Goal: Obtain resource: Download file/media

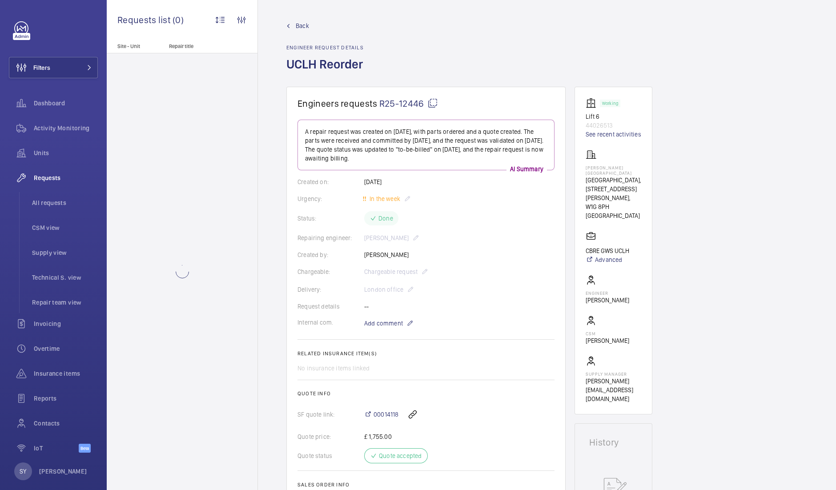
scroll to position [595, 0]
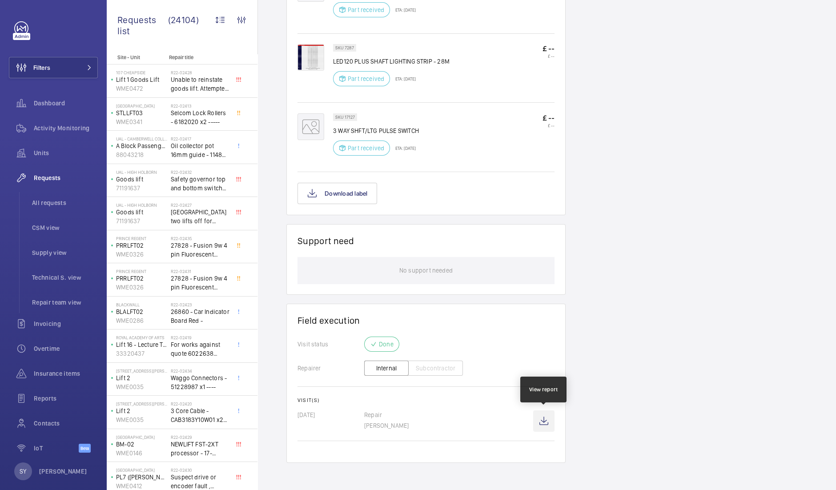
click at [542, 419] on wm-front-icon-button at bounding box center [543, 420] width 21 height 21
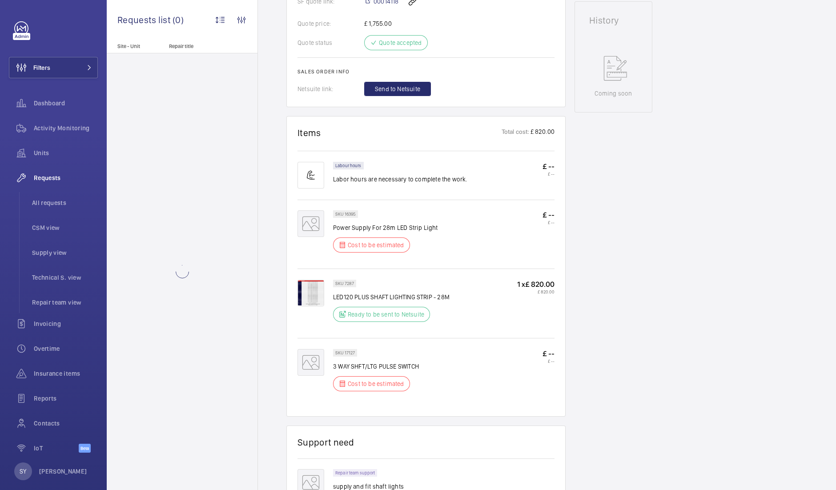
scroll to position [662, 0]
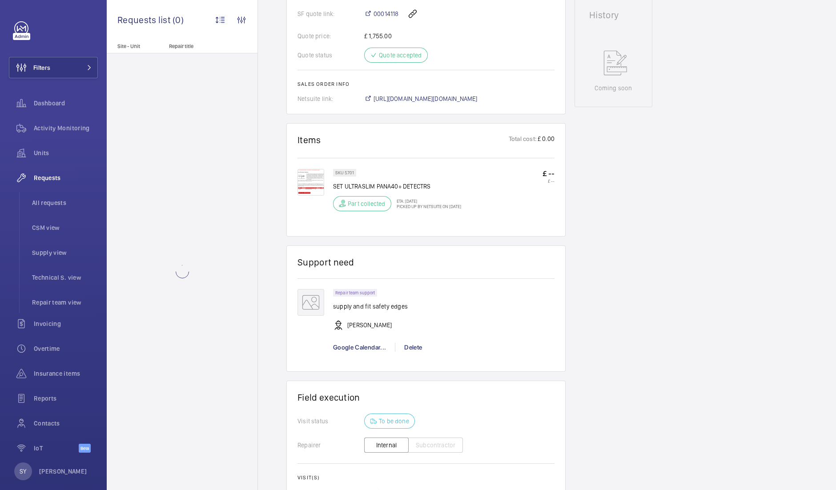
scroll to position [547, 0]
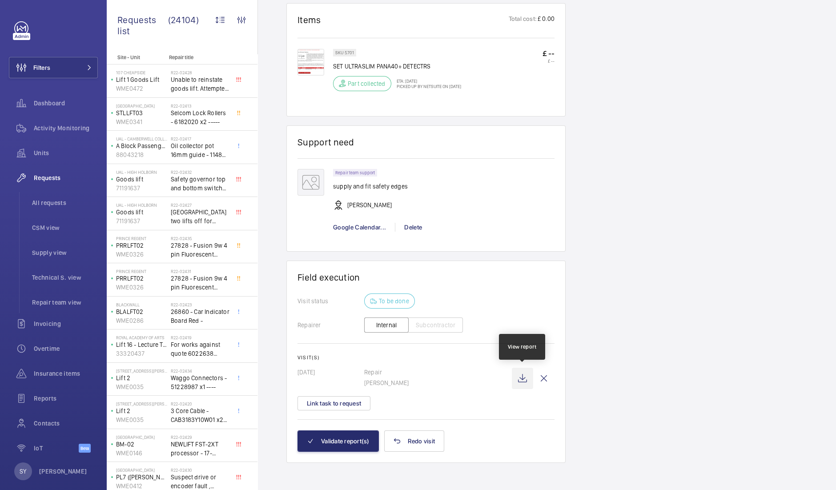
click at [523, 381] on wm-front-icon-button at bounding box center [522, 378] width 21 height 21
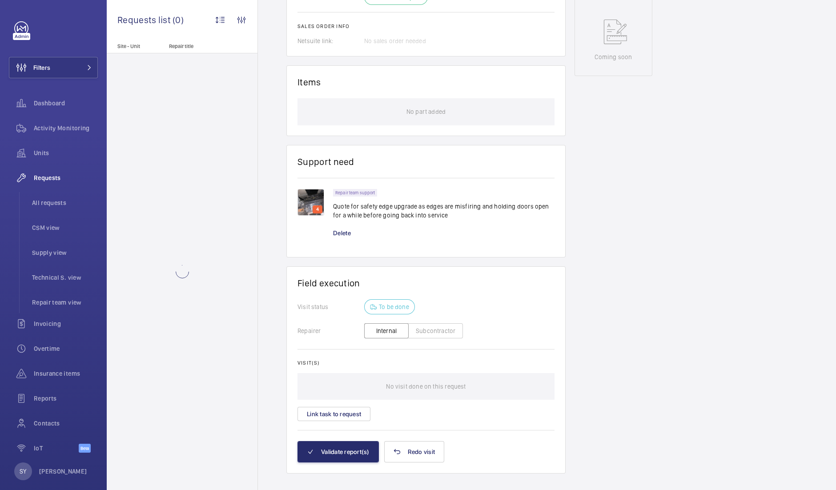
scroll to position [470, 0]
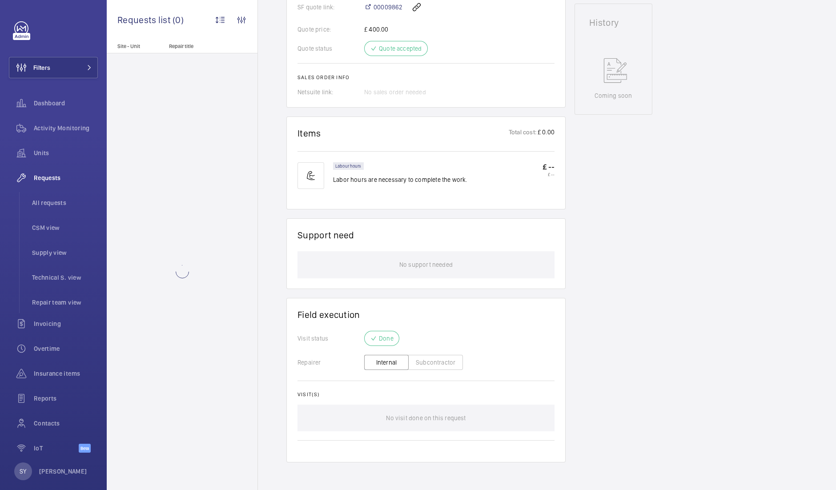
scroll to position [449, 0]
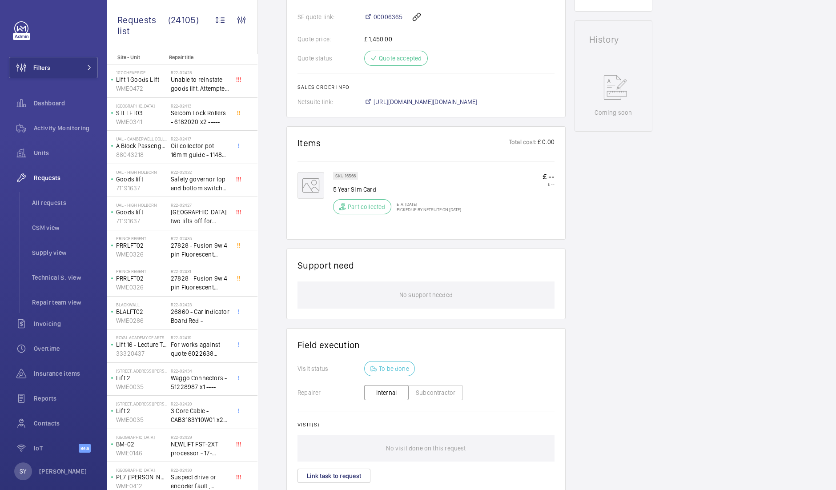
scroll to position [470, 0]
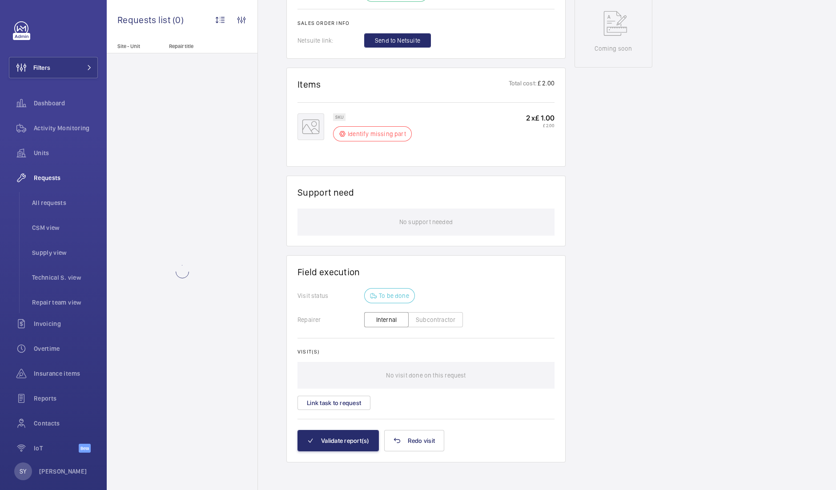
scroll to position [470, 0]
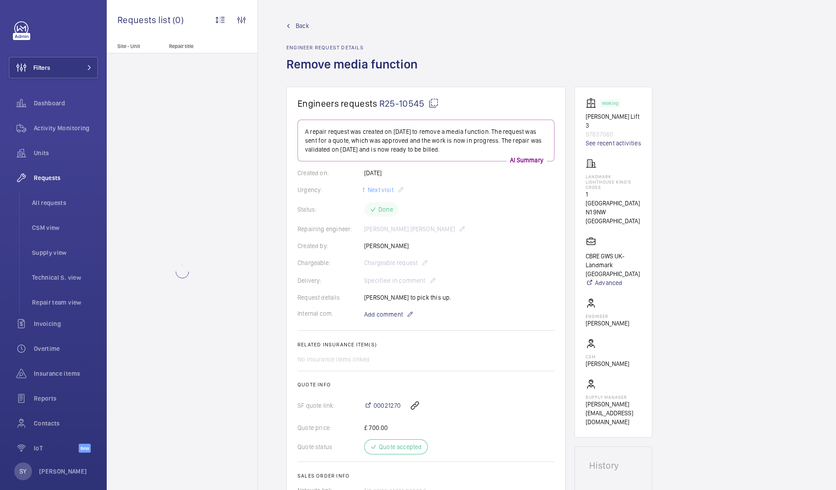
scroll to position [0, 0]
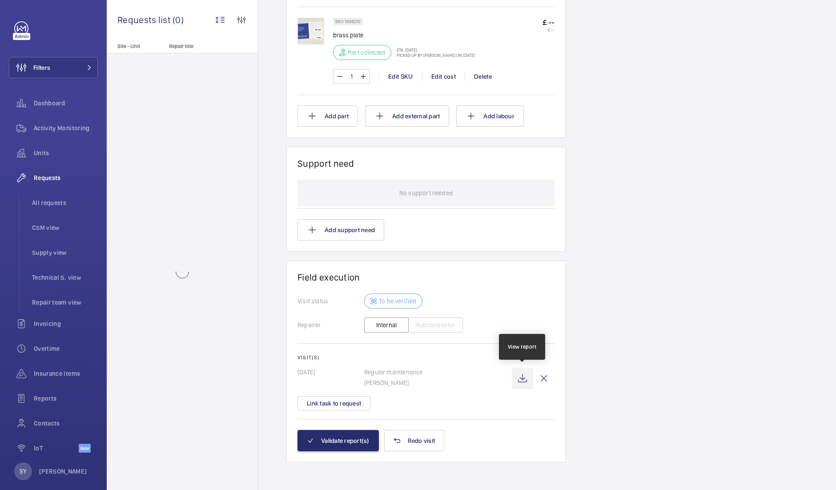
scroll to position [594, 0]
click at [525, 380] on wm-front-icon-button at bounding box center [522, 378] width 21 height 21
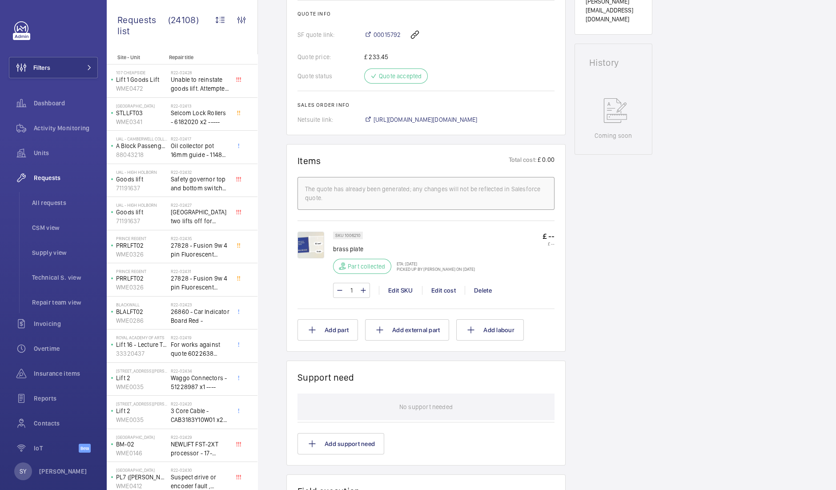
scroll to position [381, 0]
click at [443, 116] on span "https://6461500.app.netsuite.com/app/accounting/transactions/salesord.nl?id=204…" at bounding box center [426, 118] width 104 height 9
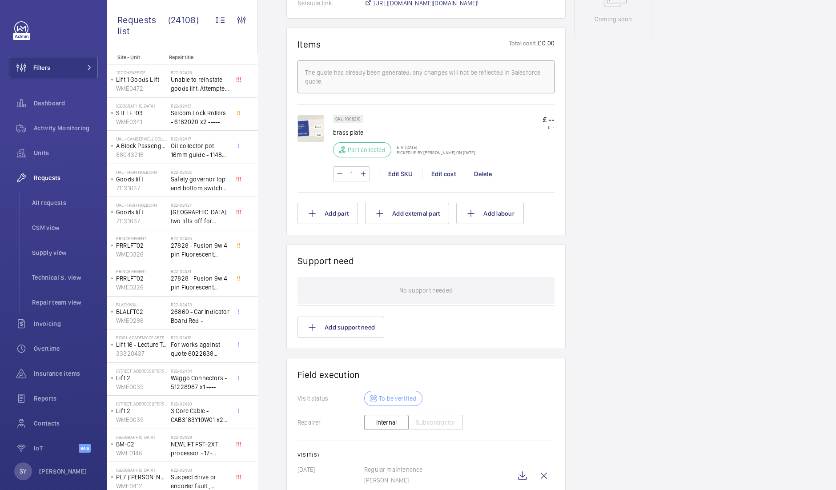
scroll to position [594, 0]
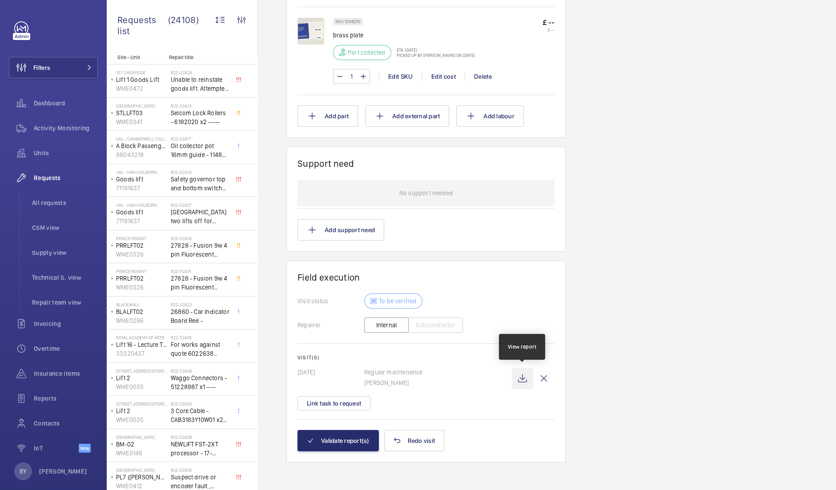
click at [522, 377] on wm-front-icon-button at bounding box center [522, 378] width 21 height 21
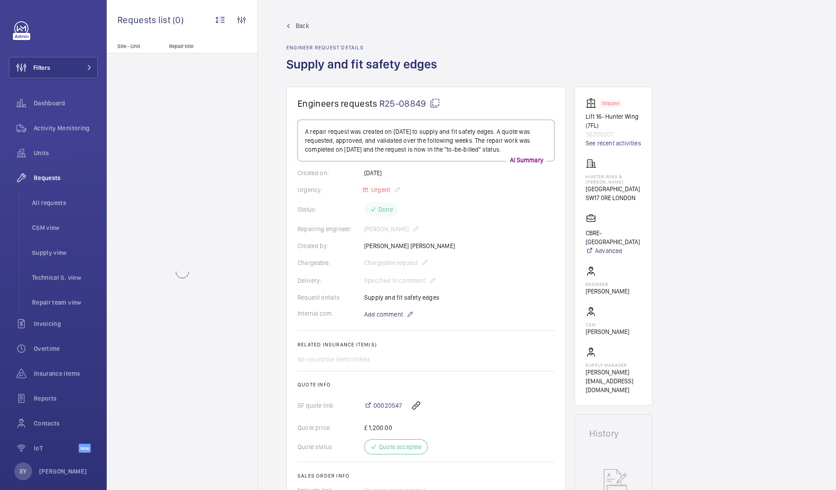
scroll to position [426, 0]
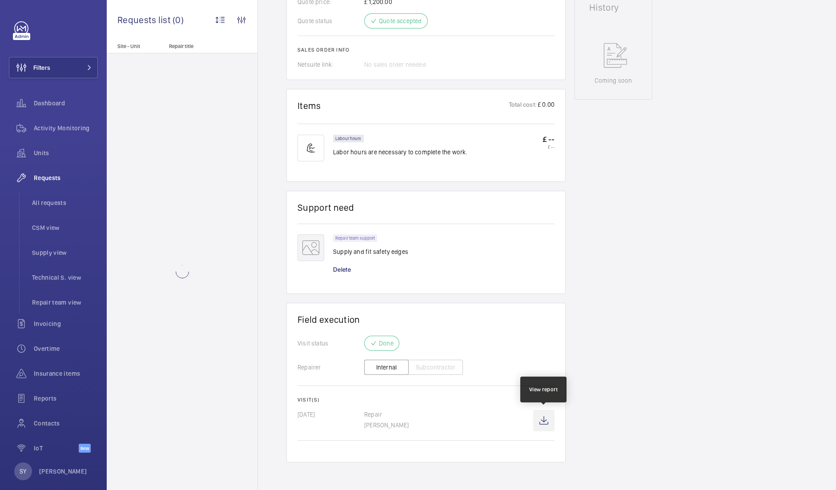
click at [541, 424] on wm-front-icon-button at bounding box center [543, 420] width 21 height 21
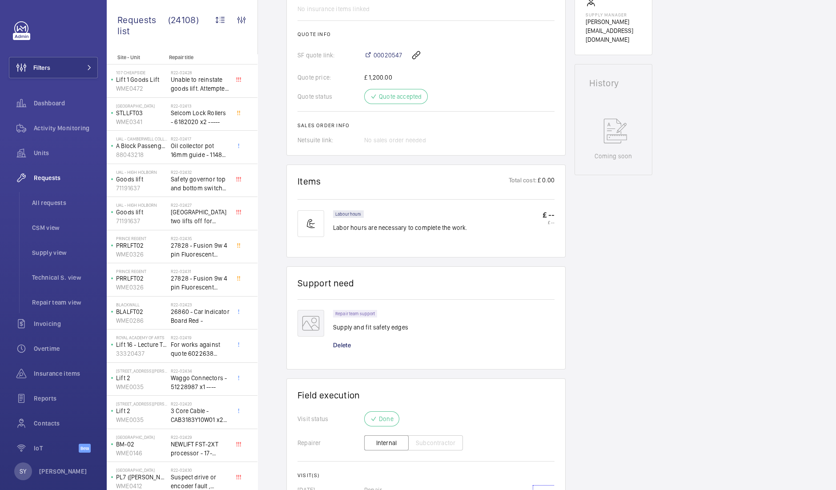
scroll to position [339, 0]
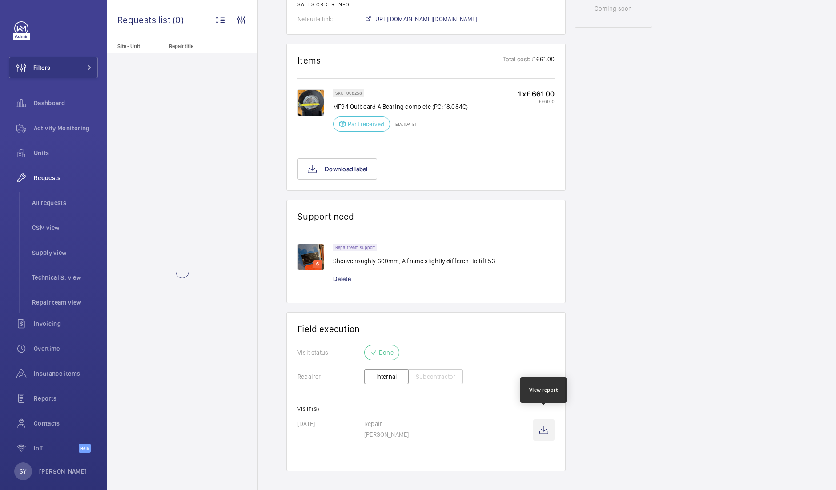
scroll to position [498, 0]
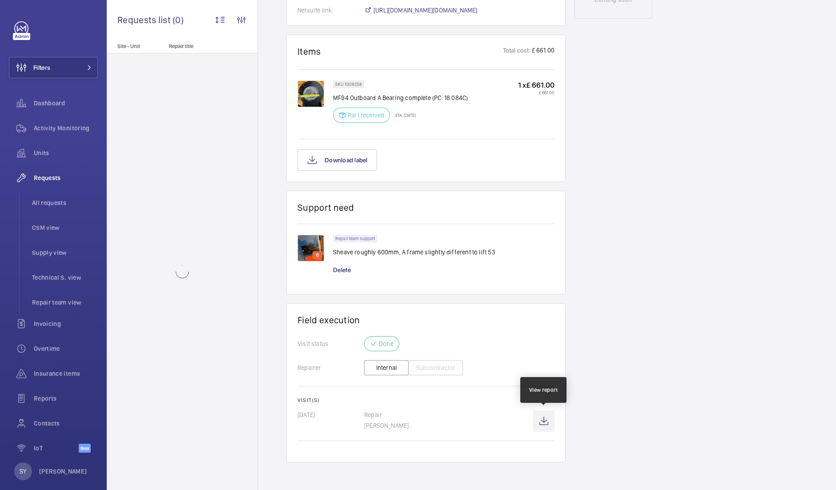
click at [545, 428] on wm-front-icon-button at bounding box center [543, 420] width 21 height 21
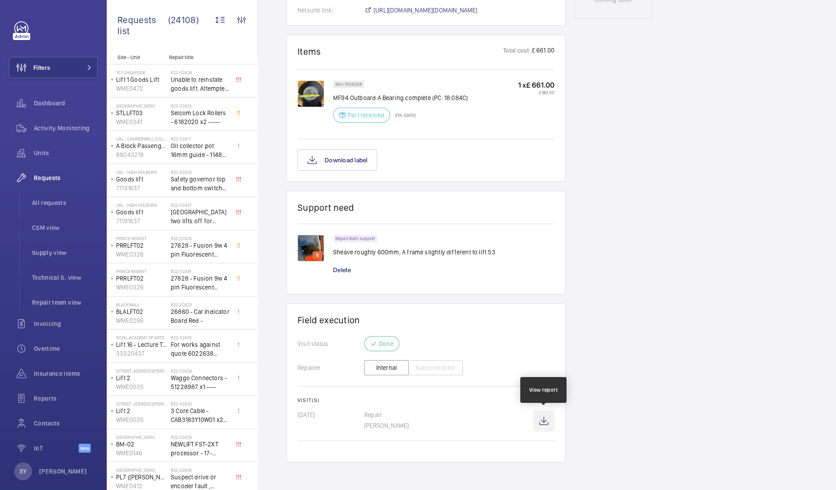
click at [546, 426] on wm-front-icon-button at bounding box center [543, 420] width 21 height 21
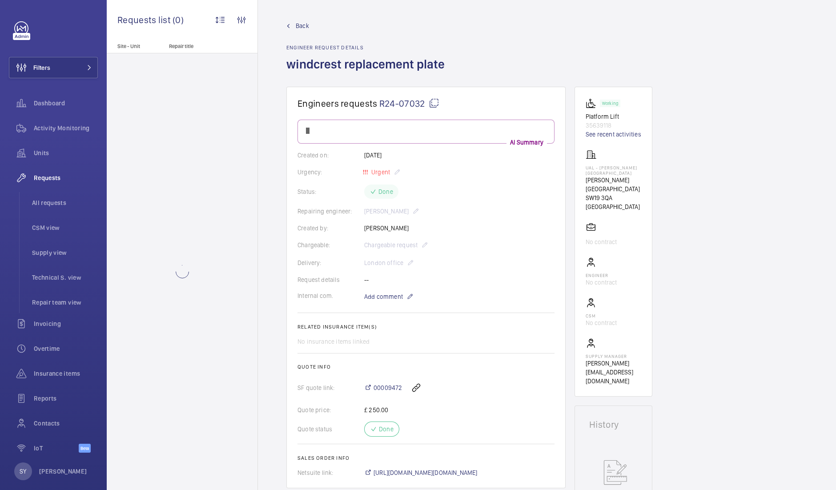
scroll to position [444, 0]
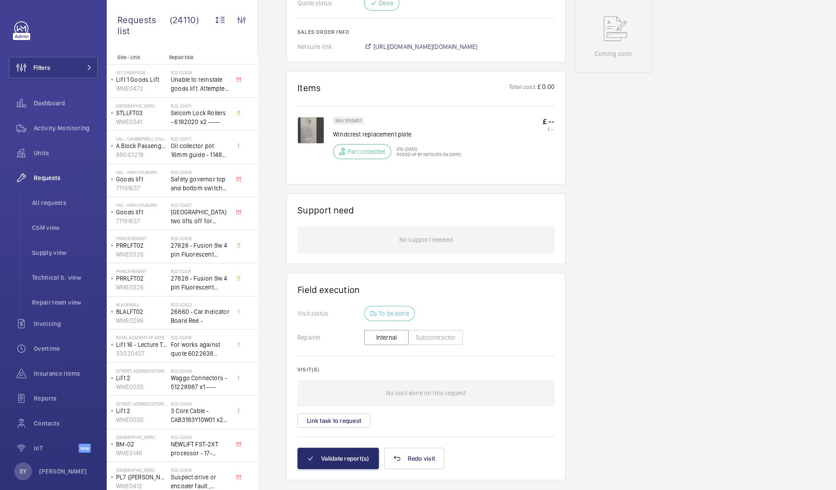
scroll to position [462, 0]
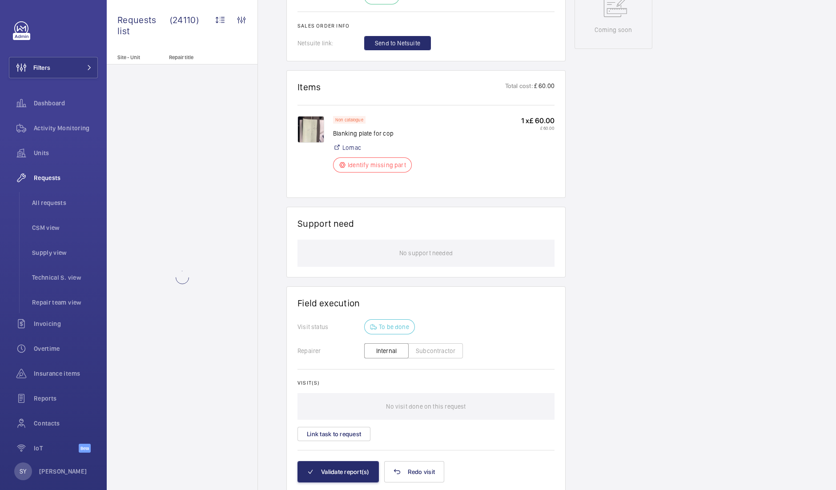
scroll to position [498, 0]
